Goal: Information Seeking & Learning: Learn about a topic

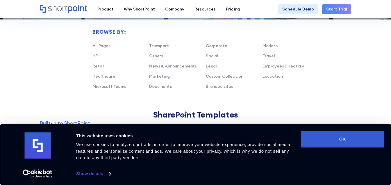
scroll to position [436, 0]
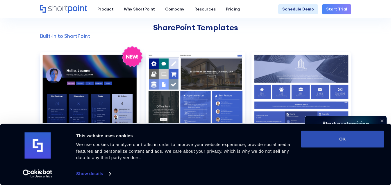
click at [351, 136] on button "OK" at bounding box center [342, 139] width 83 height 17
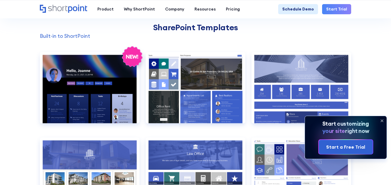
scroll to position [0, 0]
click at [383, 122] on icon at bounding box center [382, 120] width 9 height 9
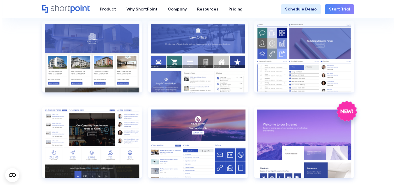
scroll to position [524, 0]
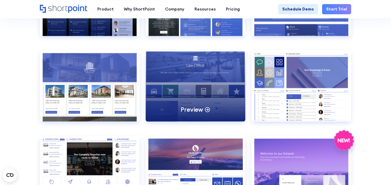
click at [208, 106] on icon at bounding box center [208, 109] width 6 height 6
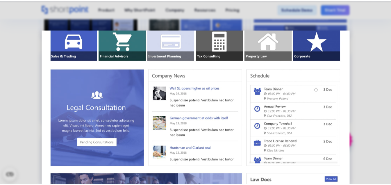
scroll to position [175, 0]
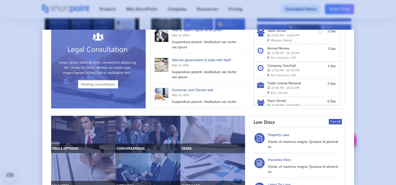
click at [370, 77] on div at bounding box center [198, 92] width 396 height 185
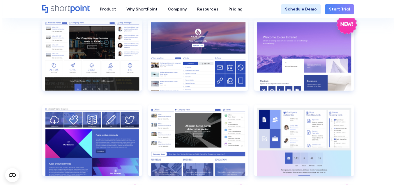
scroll to position [611, 0]
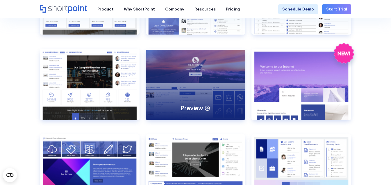
click at [211, 71] on div "Preview" at bounding box center [196, 84] width 100 height 71
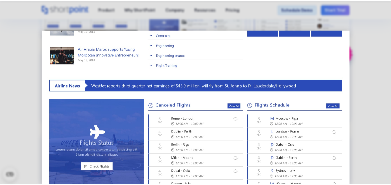
scroll to position [219, 0]
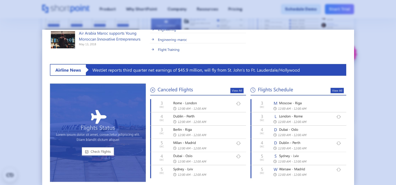
click at [386, 88] on div at bounding box center [198, 92] width 396 height 185
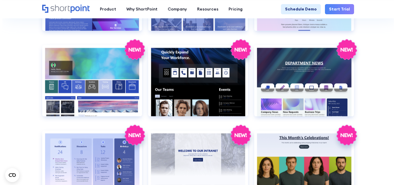
scroll to position [815, 0]
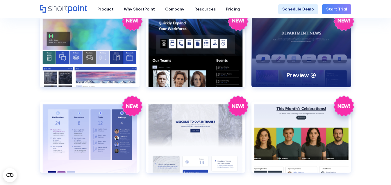
click at [303, 52] on div "Preview" at bounding box center [302, 51] width 100 height 71
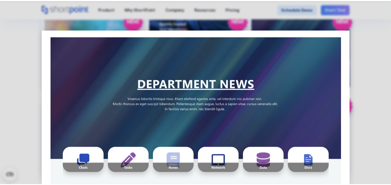
scroll to position [0, 0]
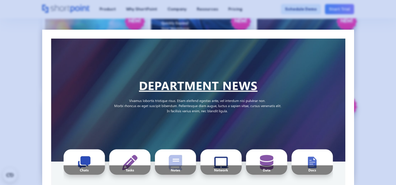
click at [377, 81] on div at bounding box center [198, 92] width 396 height 185
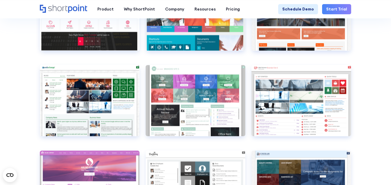
scroll to position [1687, 0]
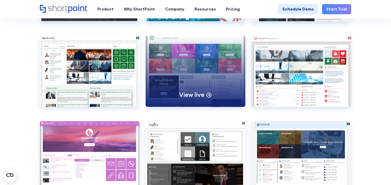
click at [205, 52] on div "View live" at bounding box center [196, 70] width 100 height 71
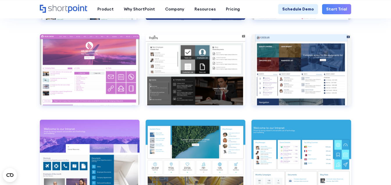
scroll to position [1833, 0]
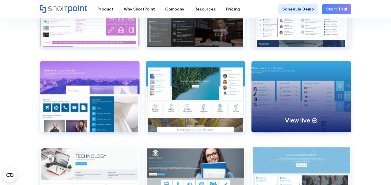
click at [296, 74] on div "View live" at bounding box center [302, 96] width 100 height 71
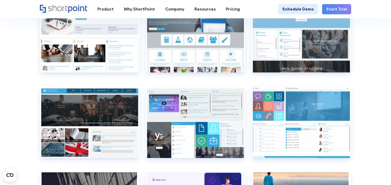
scroll to position [1949, 0]
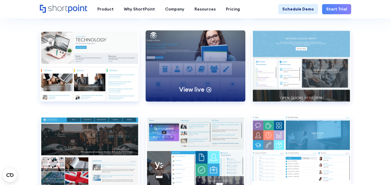
click at [233, 50] on div "View live" at bounding box center [196, 65] width 100 height 71
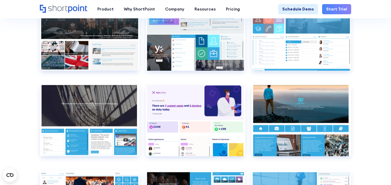
scroll to position [2094, 0]
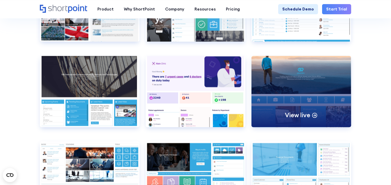
click at [327, 81] on div "View live" at bounding box center [302, 91] width 100 height 71
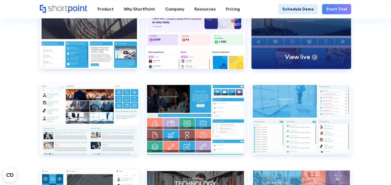
scroll to position [2182, 0]
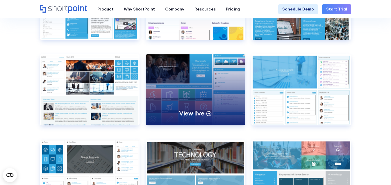
click at [196, 74] on div "View live" at bounding box center [196, 89] width 100 height 71
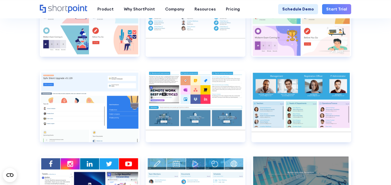
scroll to position [2705, 0]
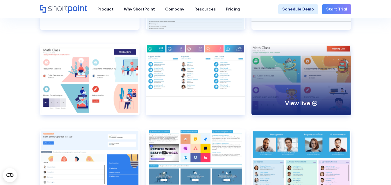
click at [327, 87] on div "View live" at bounding box center [302, 79] width 100 height 71
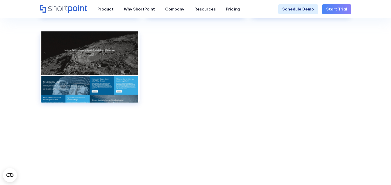
scroll to position [3200, 0]
